Goal: Transaction & Acquisition: Obtain resource

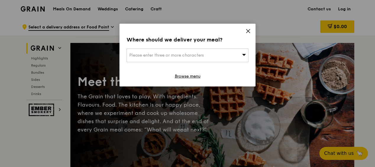
click at [248, 32] on icon at bounding box center [247, 30] width 5 height 5
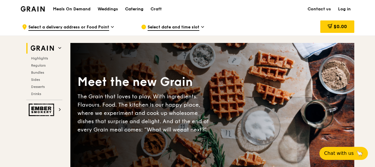
click at [140, 9] on div "Catering" at bounding box center [134, 9] width 18 height 18
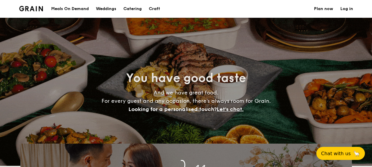
select select
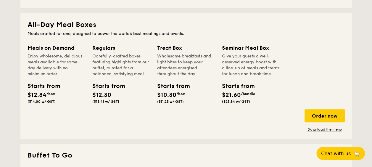
scroll to position [255, 0]
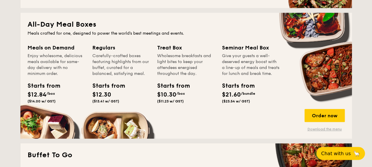
click at [308, 128] on link "Download the menu" at bounding box center [324, 129] width 40 height 5
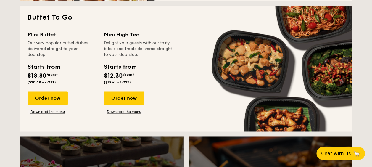
scroll to position [391, 0]
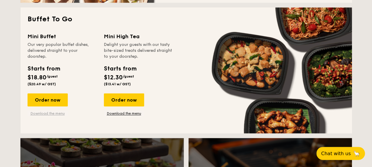
click at [51, 113] on link "Download the menu" at bounding box center [47, 113] width 40 height 5
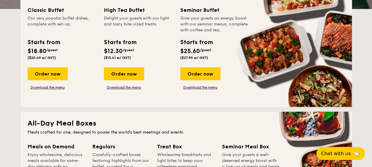
scroll to position [103, 0]
